Goal: Find specific fact: Find specific fact

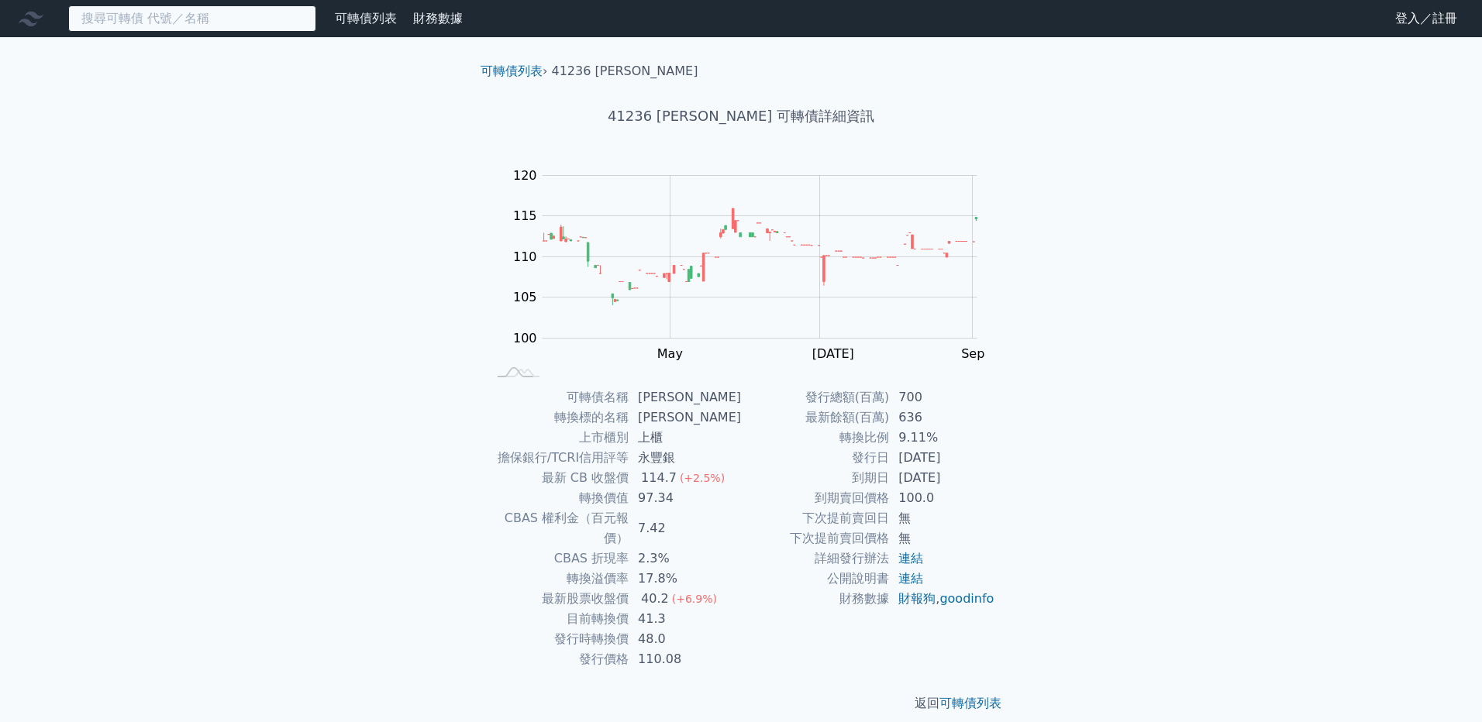
click at [185, 21] on input at bounding box center [192, 18] width 248 height 26
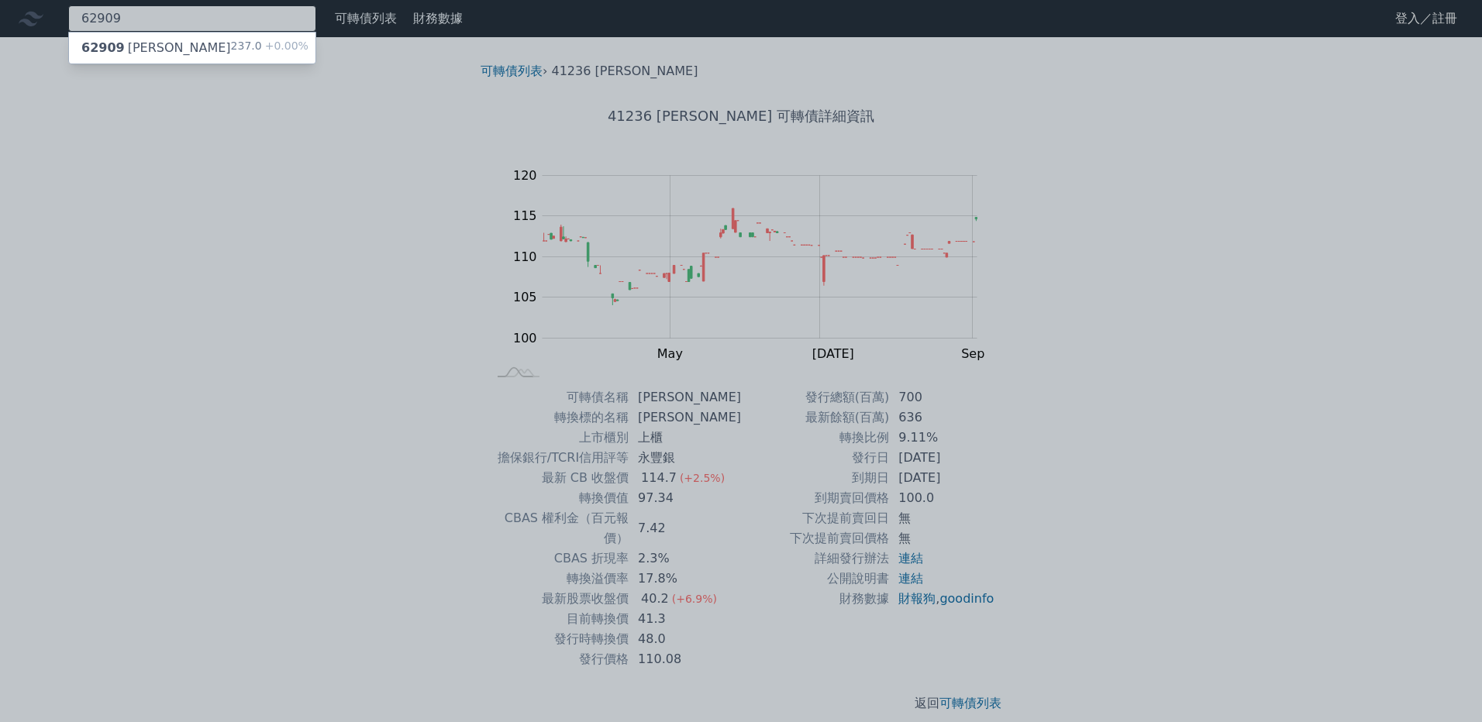
type input "62909"
click at [164, 41] on div "62909 良維九 237.0 +0.00%" at bounding box center [192, 48] width 247 height 31
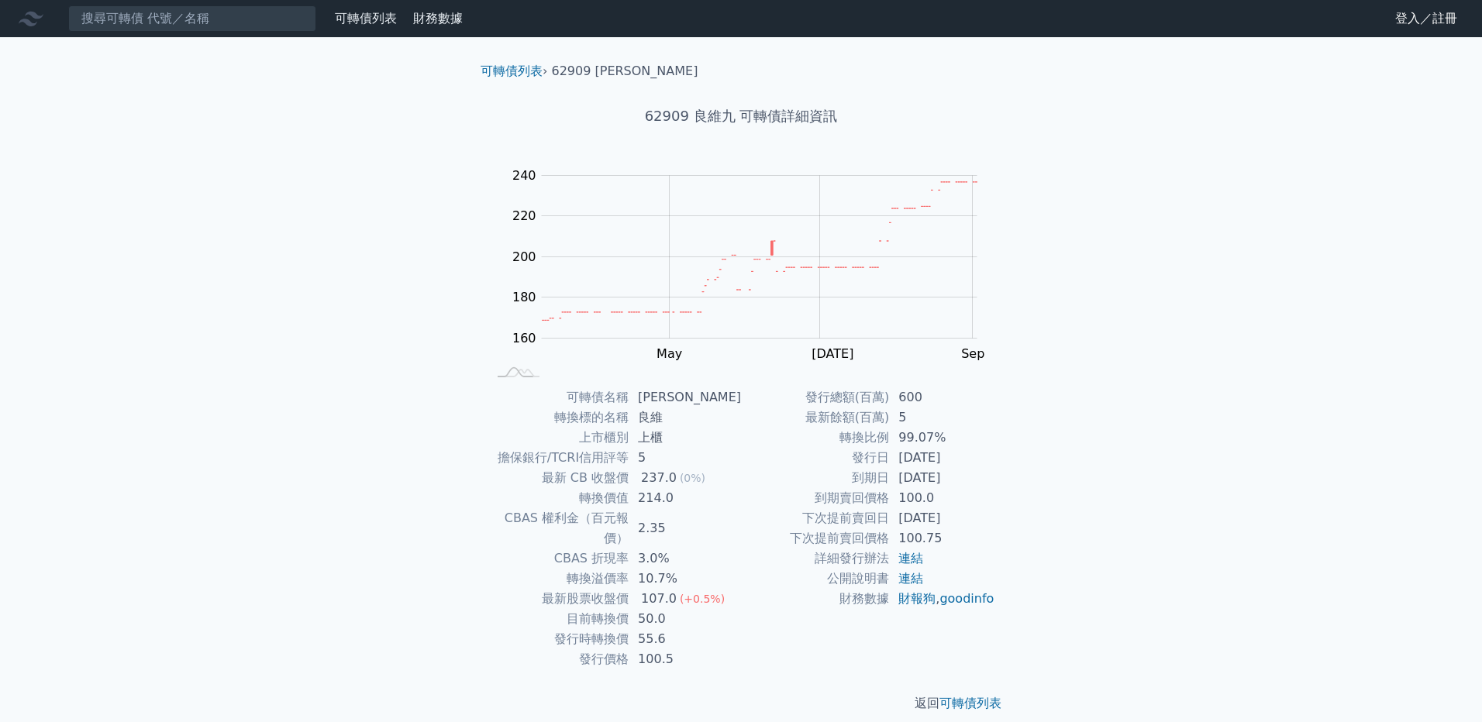
drag, startPoint x: 971, startPoint y: 481, endPoint x: 901, endPoint y: 480, distance: 69.8
click at [901, 480] on td "[DATE]" at bounding box center [942, 478] width 106 height 20
drag, startPoint x: 901, startPoint y: 480, endPoint x: 932, endPoint y: 485, distance: 31.5
copy td "[DATE]"
